Goal: Task Accomplishment & Management: Manage account settings

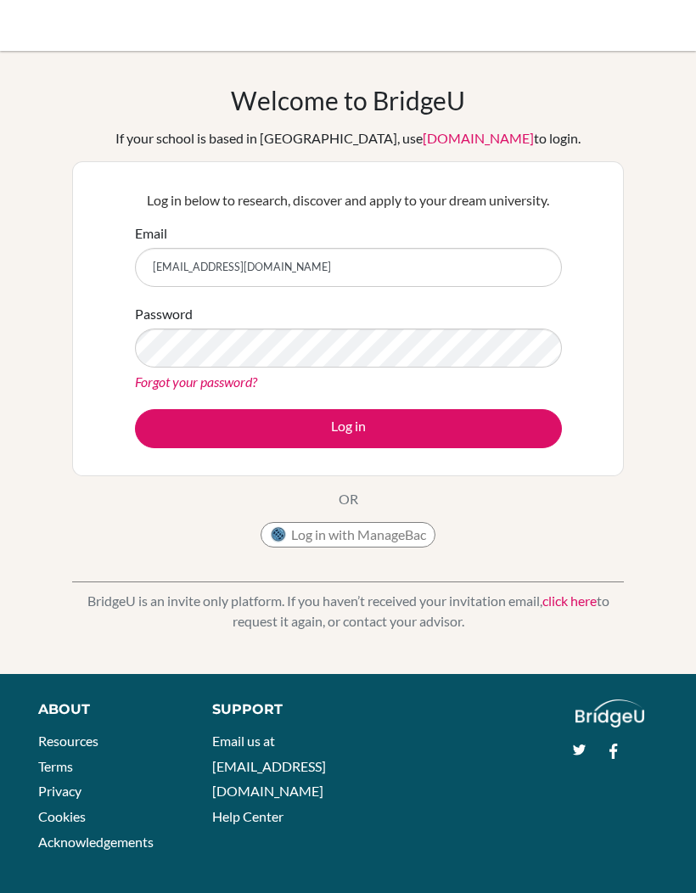
type input "[EMAIL_ADDRESS][DOMAIN_NAME]"
click at [437, 423] on button "Log in" at bounding box center [348, 428] width 427 height 39
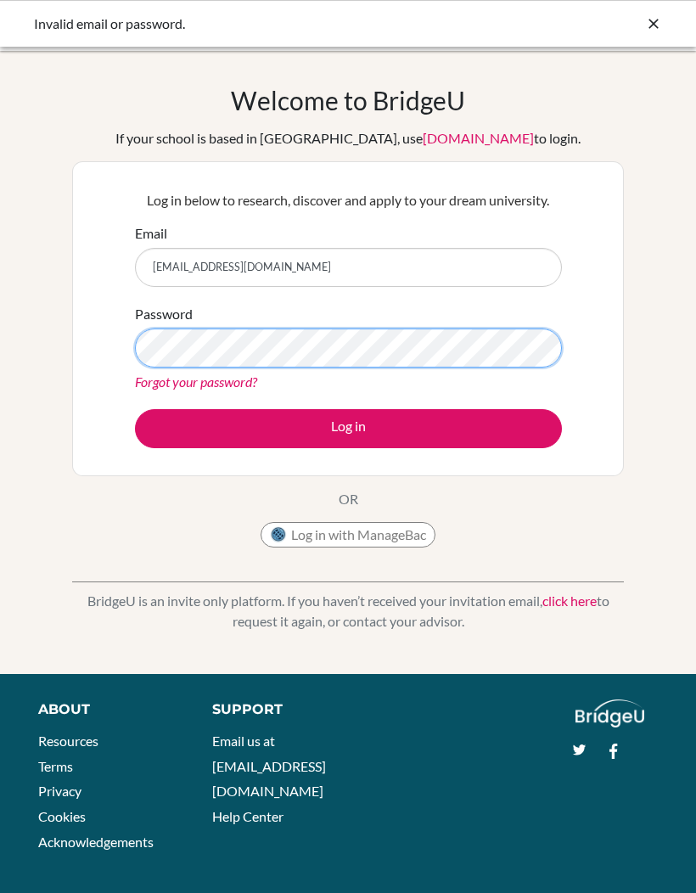
click at [348, 428] on button "Log in" at bounding box center [348, 428] width 427 height 39
click at [468, 421] on button "Log in" at bounding box center [348, 428] width 427 height 39
click at [476, 414] on button "Log in" at bounding box center [348, 428] width 427 height 39
click at [348, 428] on button "Log in" at bounding box center [348, 428] width 427 height 39
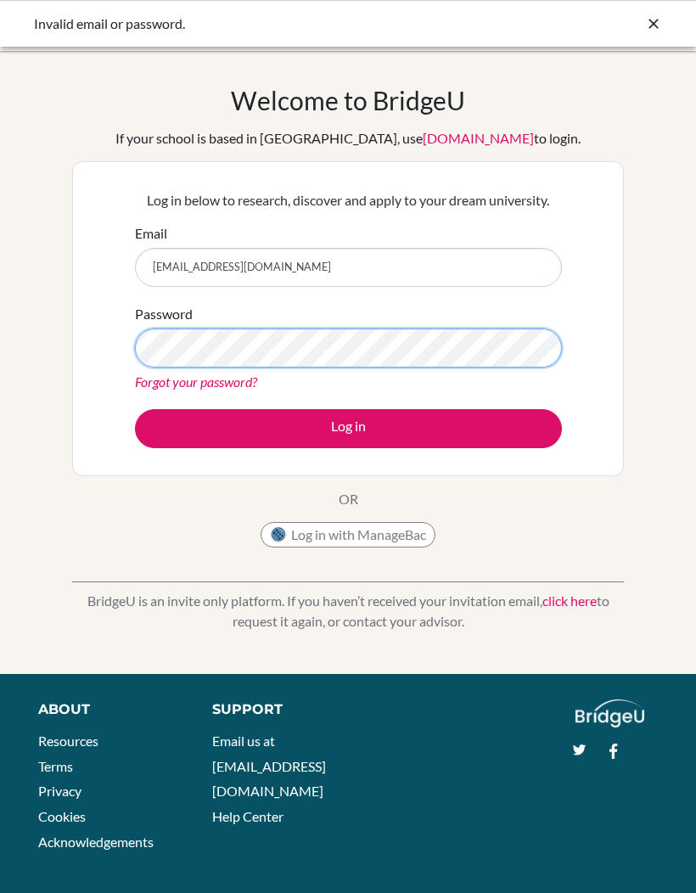
click at [348, 428] on button "Log in" at bounding box center [348, 428] width 427 height 39
